Goal: Task Accomplishment & Management: Complete application form

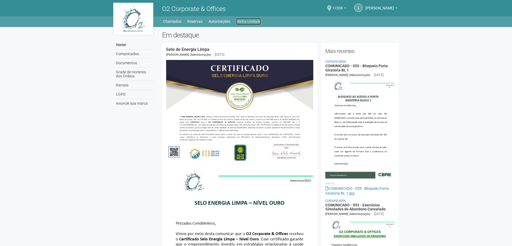
click at [246, 22] on link "Minha Unidade" at bounding box center [248, 21] width 25 height 7
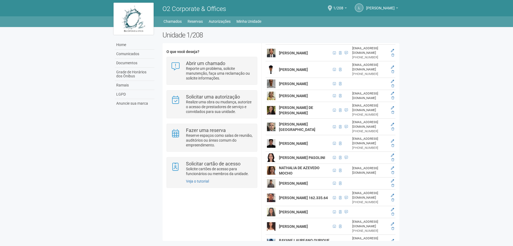
scroll to position [588, 0]
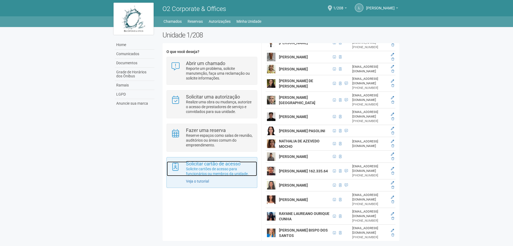
click at [205, 167] on div "Solicitar cartão de acesso Solicite cartões de acesso para funcionários ou memb…" at bounding box center [219, 168] width 75 height 15
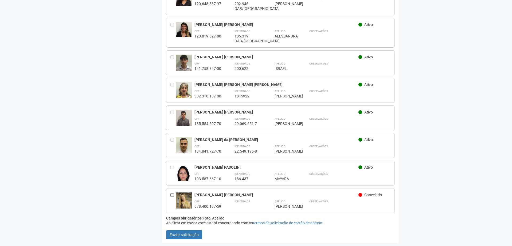
scroll to position [1361, 0]
click at [179, 196] on img at bounding box center [184, 200] width 16 height 16
click at [203, 192] on div "[PERSON_NAME] [PERSON_NAME]" at bounding box center [277, 194] width 164 height 5
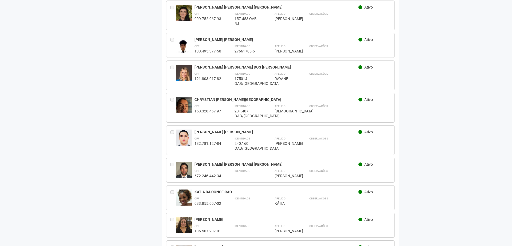
scroll to position [425, 0]
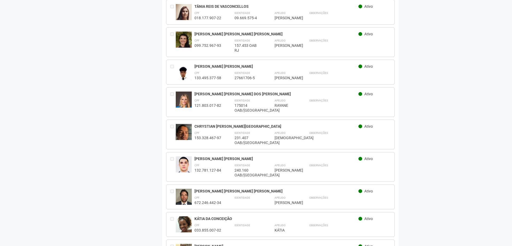
click at [301, 52] on div "CPF 099.752.967-93 Identidade 157.453 OAB RJ Apelido ***** [PERSON_NAME] Observ…" at bounding box center [293, 45] width 196 height 15
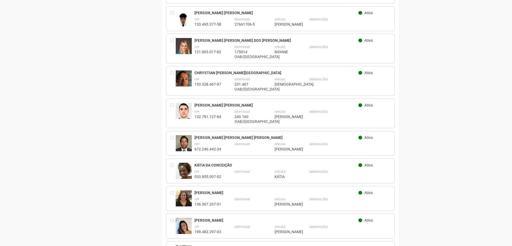
scroll to position [318, 0]
